Goal: Task Accomplishment & Management: Use online tool/utility

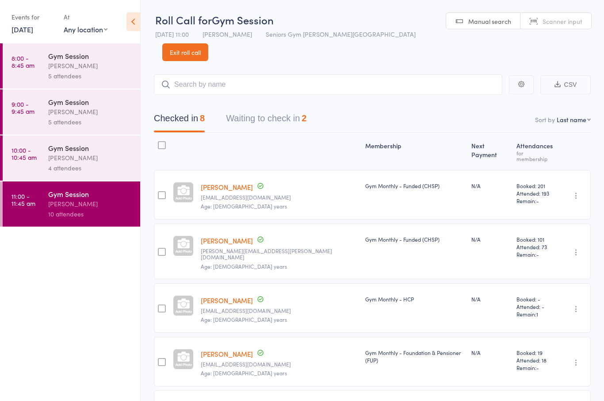
click at [307, 109] on button "Waiting to check in 2" at bounding box center [266, 120] width 81 height 23
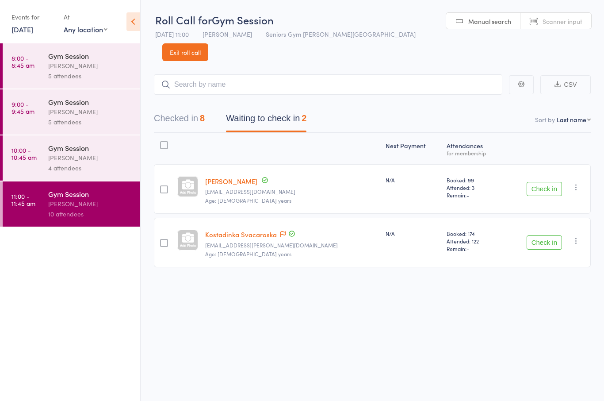
click at [573, 183] on icon "button" at bounding box center [576, 187] width 9 height 9
click at [560, 270] on li "Mark absent" at bounding box center [544, 276] width 73 height 12
click at [581, 236] on icon "button" at bounding box center [576, 240] width 9 height 9
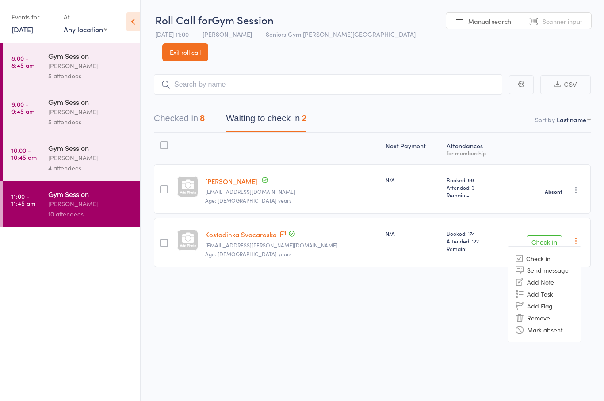
click at [557, 323] on li "Mark absent" at bounding box center [544, 329] width 73 height 12
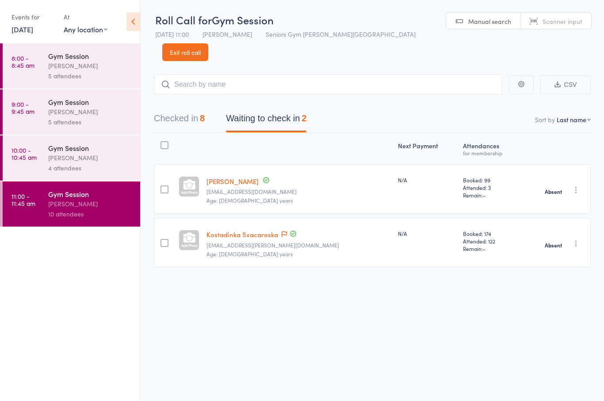
click at [50, 163] on div "[PERSON_NAME]" at bounding box center [90, 158] width 85 height 10
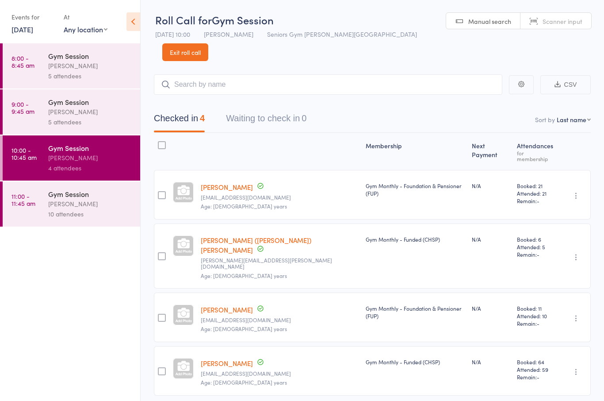
click at [50, 121] on div "5 attendees" at bounding box center [90, 122] width 85 height 10
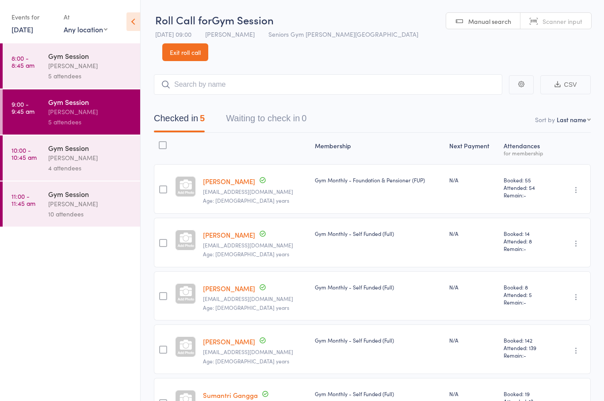
click at [44, 63] on link "8:00 - 8:45 am Gym Session Hugo Chan 5 attendees" at bounding box center [72, 65] width 138 height 45
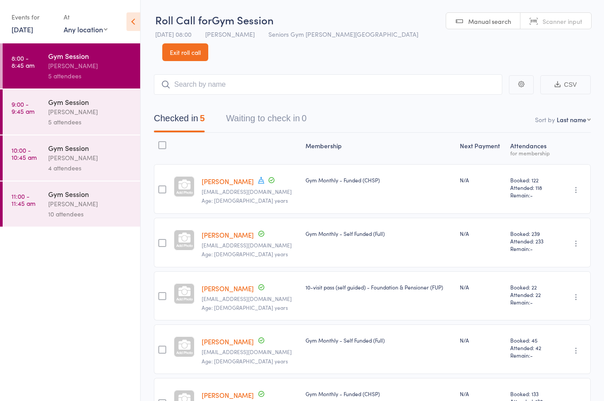
click at [24, 33] on link "15 Aug, 2025" at bounding box center [23, 29] width 22 height 10
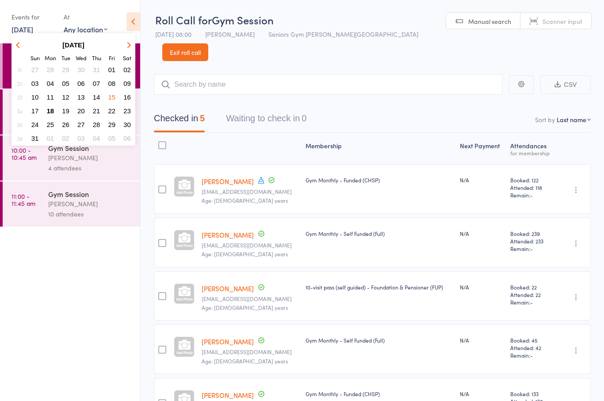
click at [53, 113] on span "18" at bounding box center [51, 111] width 8 height 8
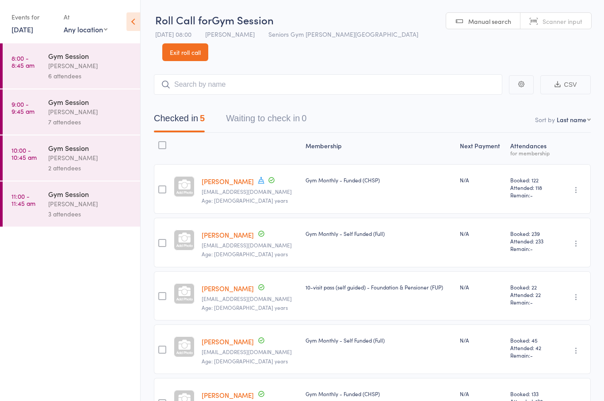
click at [42, 87] on link "8:00 - 8:45 am Gym Session Hugo Chan 6 attendees" at bounding box center [72, 65] width 138 height 45
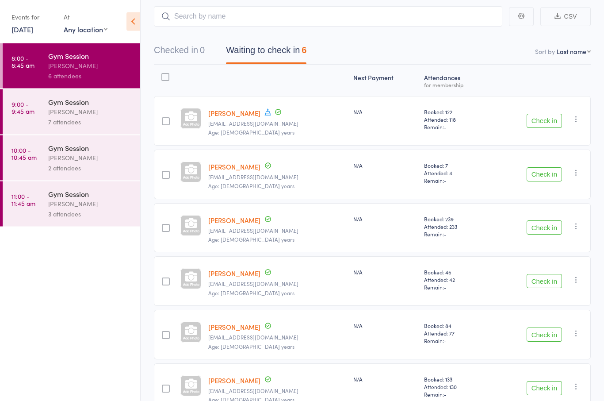
scroll to position [73, 0]
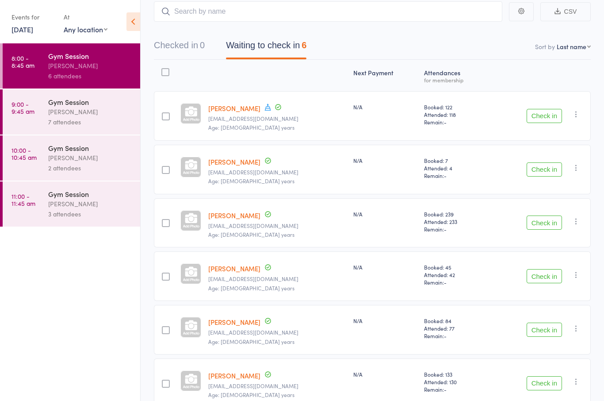
click at [243, 104] on link "[PERSON_NAME]" at bounding box center [234, 108] width 52 height 9
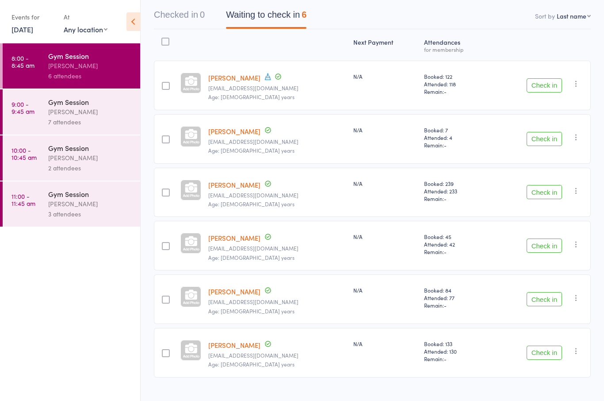
click at [106, 119] on div "7 attendees" at bounding box center [90, 122] width 85 height 10
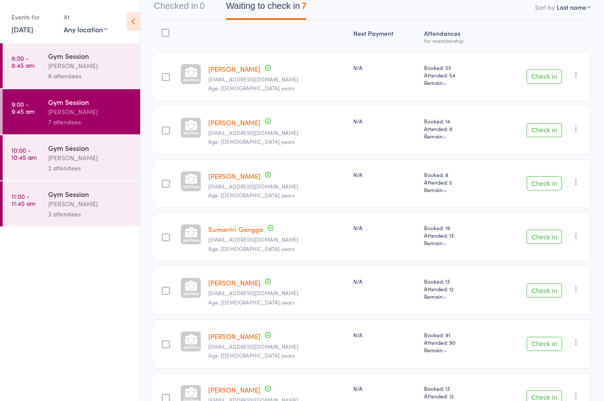
scroll to position [127, 0]
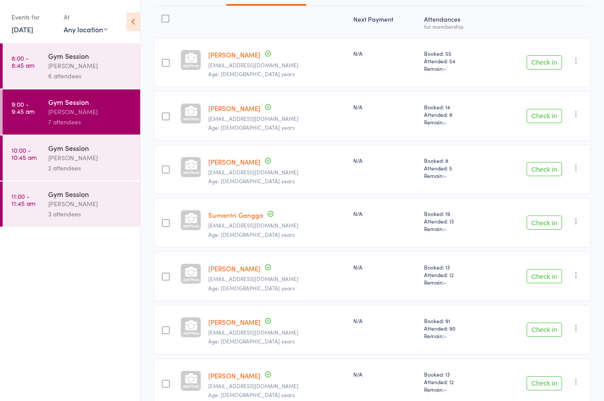
click at [109, 166] on div "2 attendees" at bounding box center [90, 168] width 85 height 10
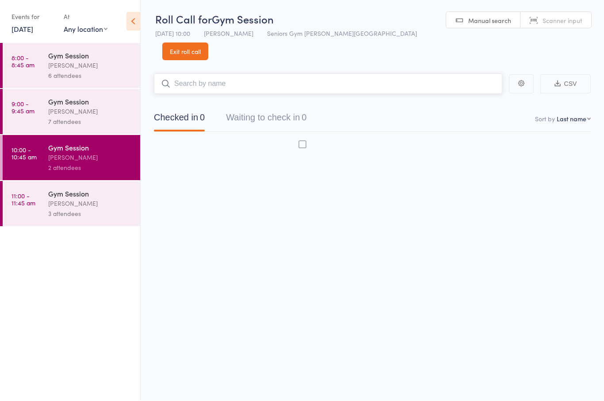
scroll to position [6, 0]
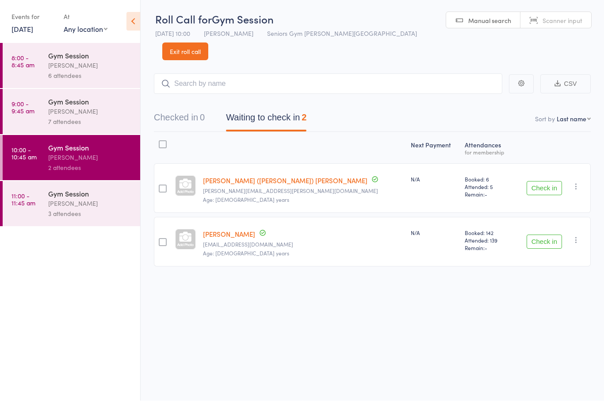
click at [75, 208] on div "[PERSON_NAME]" at bounding box center [90, 204] width 85 height 10
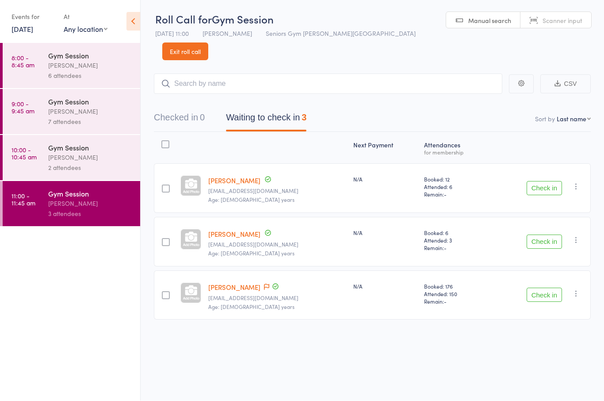
click at [41, 80] on link "8:00 - 8:45 am Gym Session Hugo Chan 6 attendees" at bounding box center [72, 65] width 138 height 45
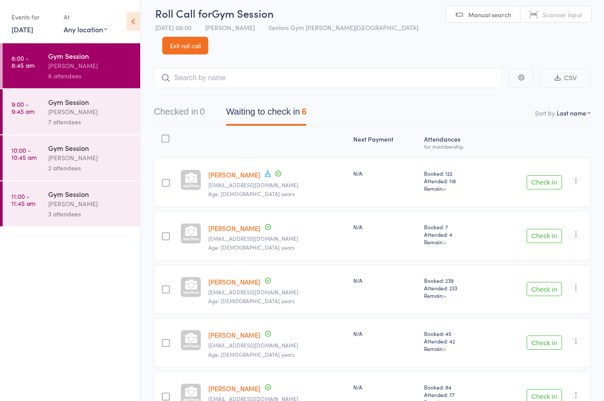
scroll to position [7, 0]
click at [546, 175] on button "Check in" at bounding box center [544, 182] width 35 height 14
click at [535, 335] on button "Check in" at bounding box center [544, 342] width 35 height 14
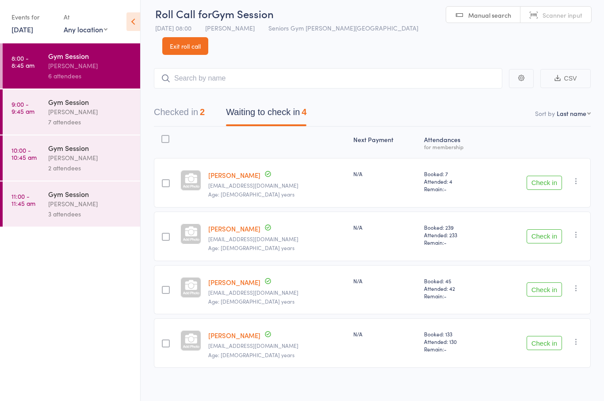
click at [553, 336] on button "Check in" at bounding box center [544, 343] width 35 height 14
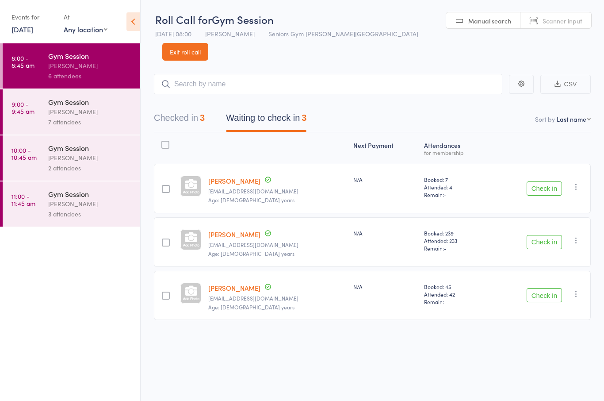
click at [544, 181] on button "Check in" at bounding box center [544, 188] width 35 height 14
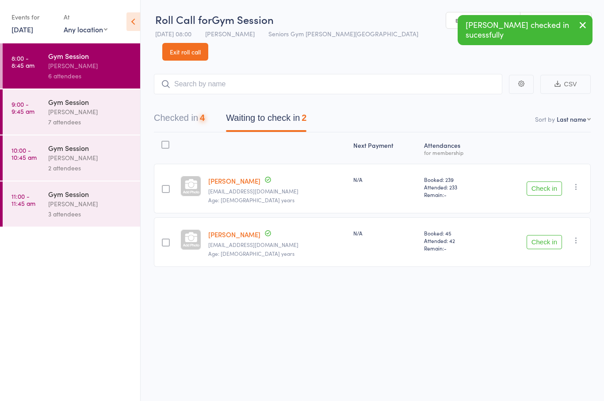
click at [545, 235] on button "Check in" at bounding box center [544, 242] width 35 height 14
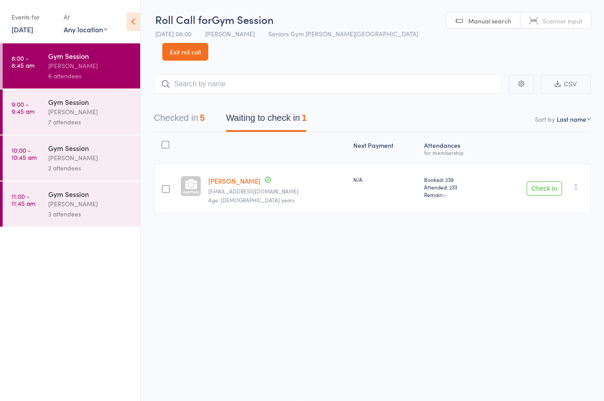
click at [539, 181] on button "Check in" at bounding box center [544, 188] width 35 height 14
